Goal: Complete application form

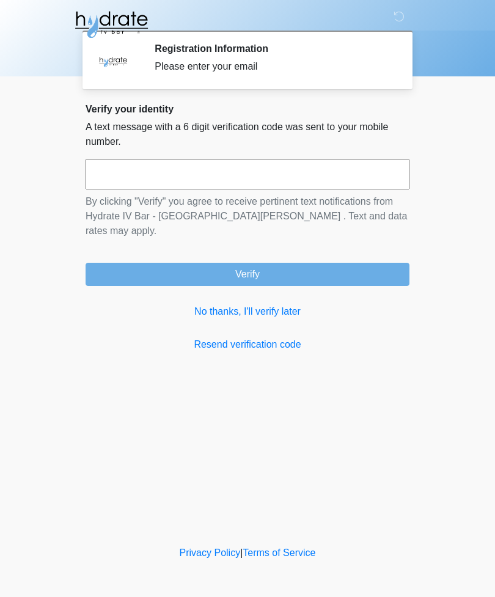
click at [315, 171] on input "text" at bounding box center [248, 174] width 324 height 31
type input "******"
click at [333, 263] on button "Verify" at bounding box center [248, 274] width 324 height 23
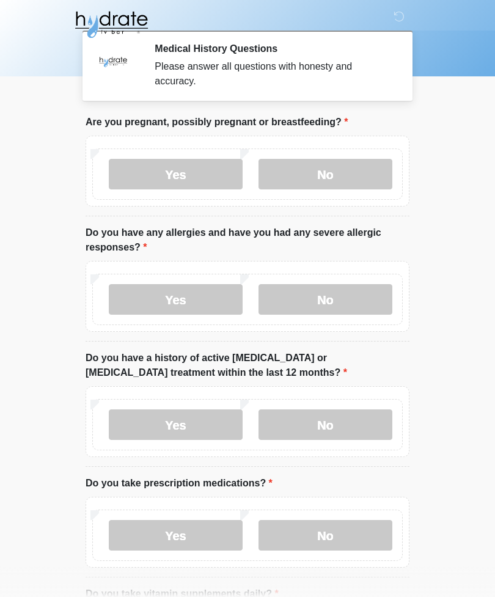
click at [353, 176] on label "No" at bounding box center [326, 174] width 134 height 31
click at [341, 301] on label "No" at bounding box center [326, 299] width 134 height 31
click at [356, 418] on label "No" at bounding box center [326, 425] width 134 height 31
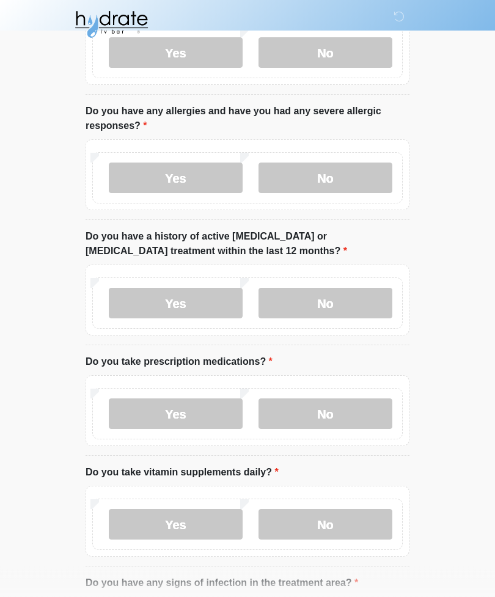
click at [352, 418] on label "No" at bounding box center [326, 414] width 134 height 31
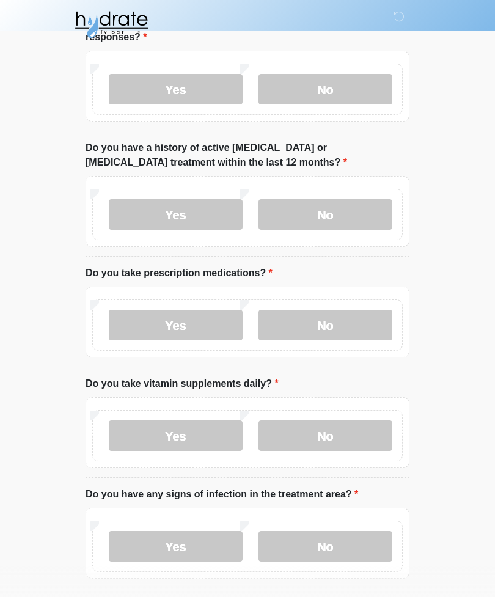
scroll to position [213, 0]
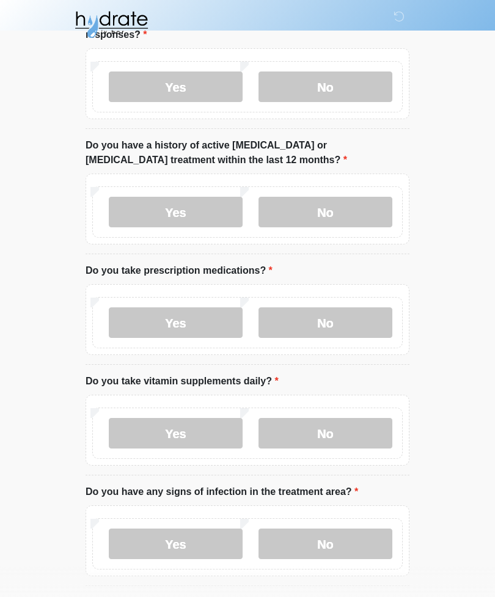
click at [200, 441] on label "Yes" at bounding box center [176, 433] width 134 height 31
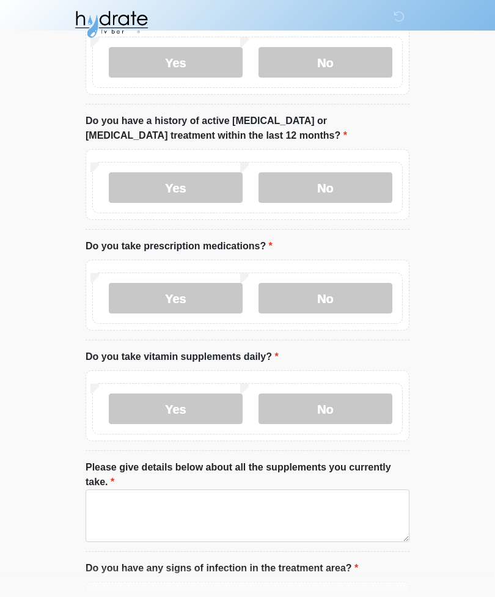
scroll to position [242, 0]
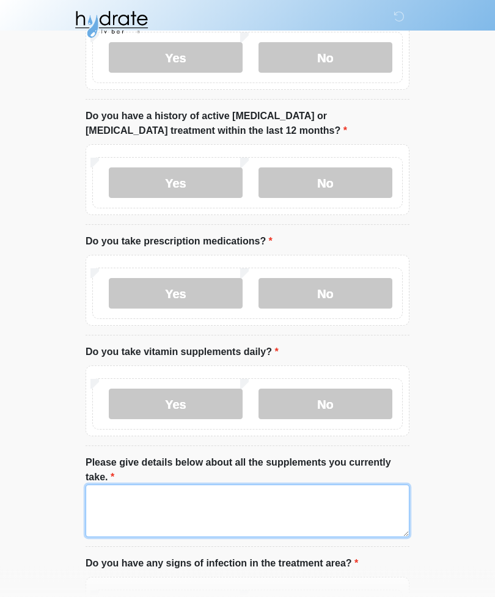
click at [330, 506] on textarea "Please give details below about all the supplements you currently take." at bounding box center [248, 511] width 324 height 53
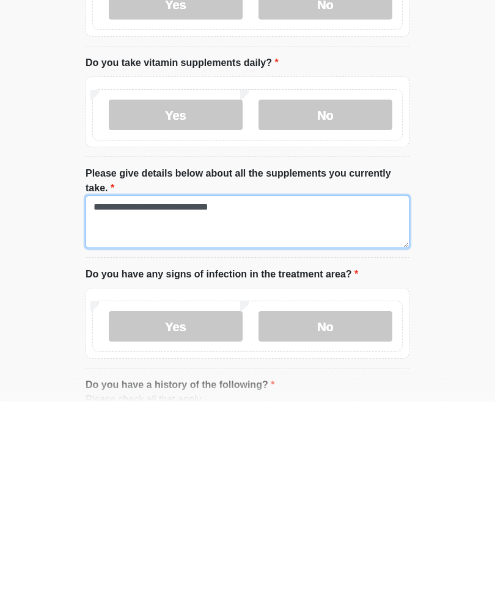
type textarea "**********"
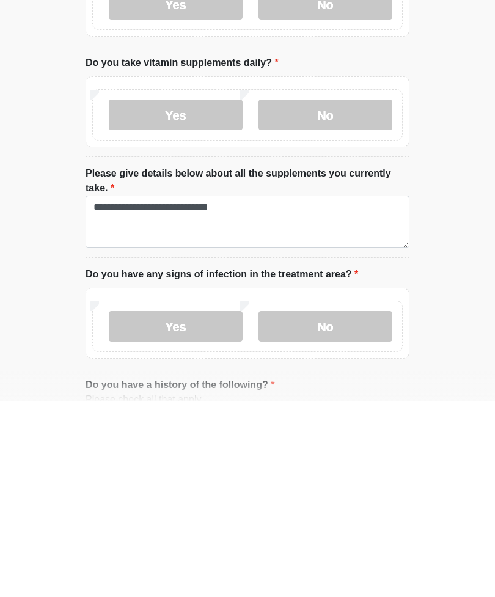
click at [372, 507] on label "No" at bounding box center [326, 522] width 134 height 31
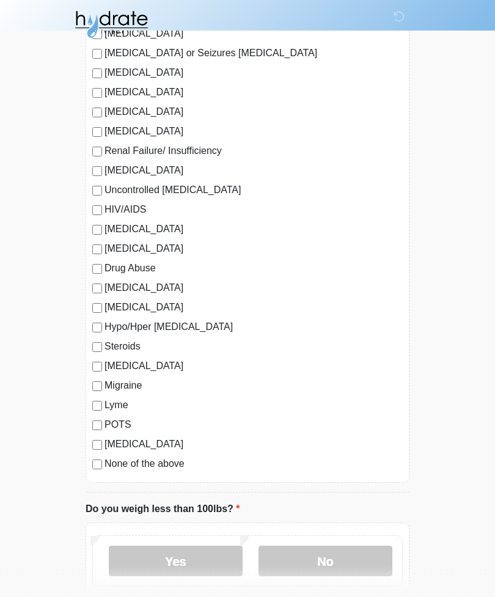
scroll to position [1124, 0]
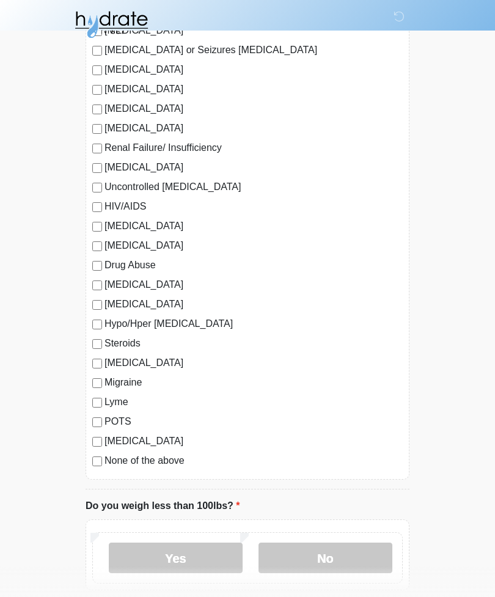
click at [358, 557] on label "No" at bounding box center [326, 558] width 134 height 31
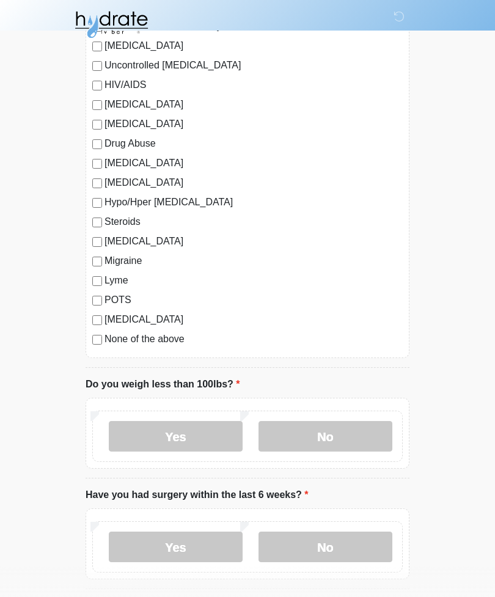
click at [361, 542] on label "No" at bounding box center [326, 547] width 134 height 31
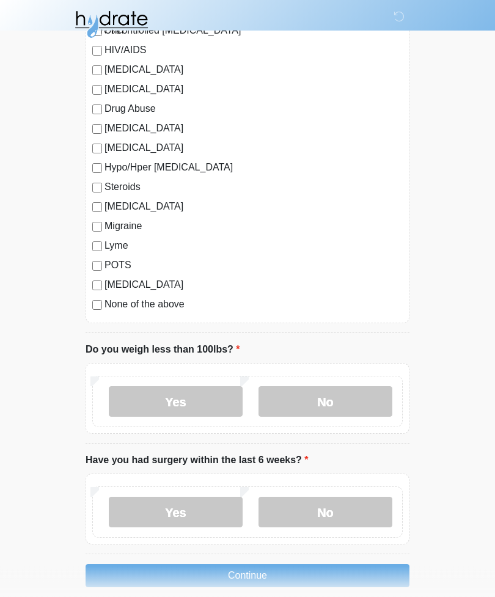
scroll to position [1294, 0]
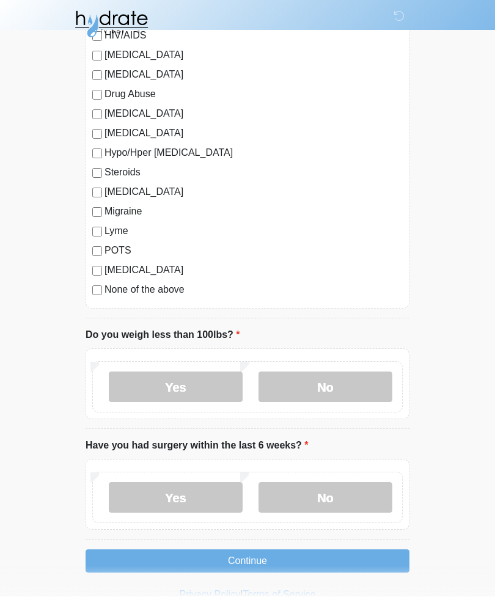
click at [368, 558] on button "Continue" at bounding box center [248, 561] width 324 height 23
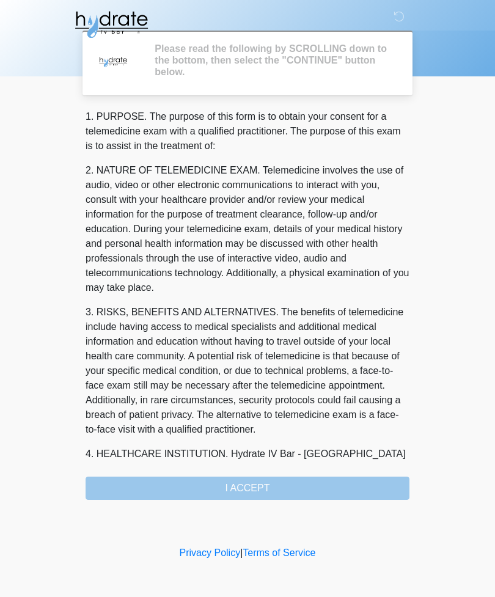
scroll to position [0, 0]
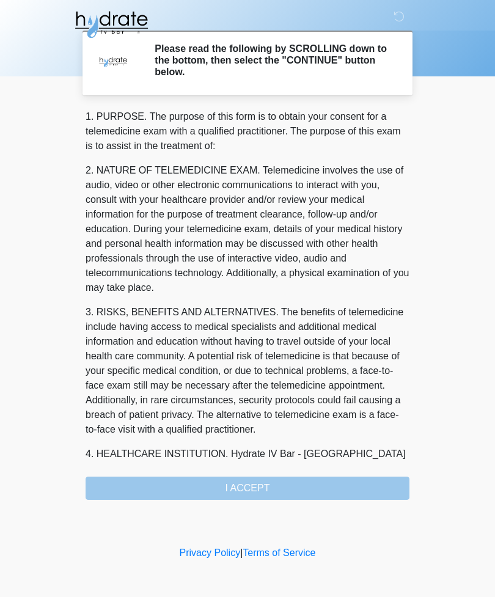
click at [327, 483] on div "1. PURPOSE. The purpose of this form is to obtain your consent for a telemedici…" at bounding box center [248, 304] width 324 height 391
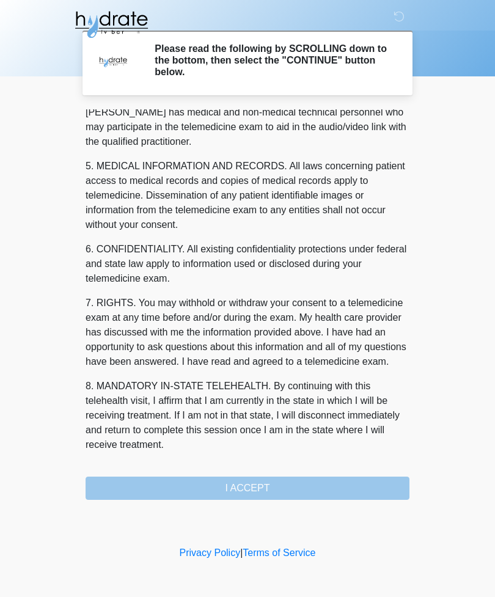
click at [312, 483] on button "I ACCEPT" at bounding box center [248, 488] width 324 height 23
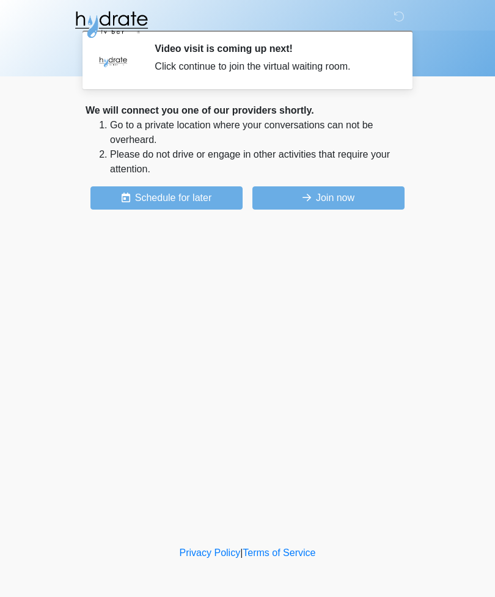
click at [364, 205] on button "Join now" at bounding box center [329, 197] width 152 height 23
